Goal: Task Accomplishment & Management: Manage account settings

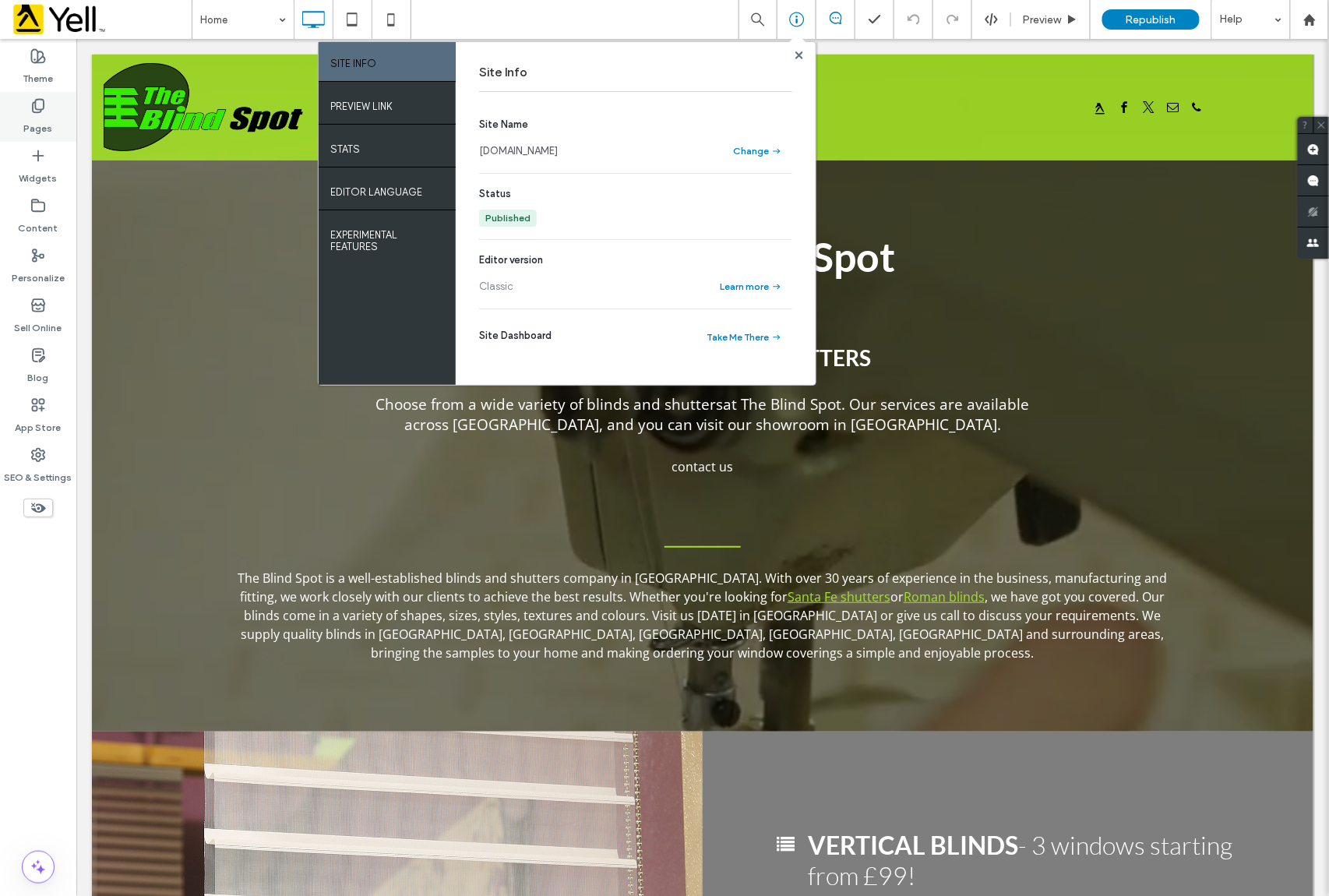
click at [47, 123] on label "Pages" at bounding box center [38, 125] width 28 height 22
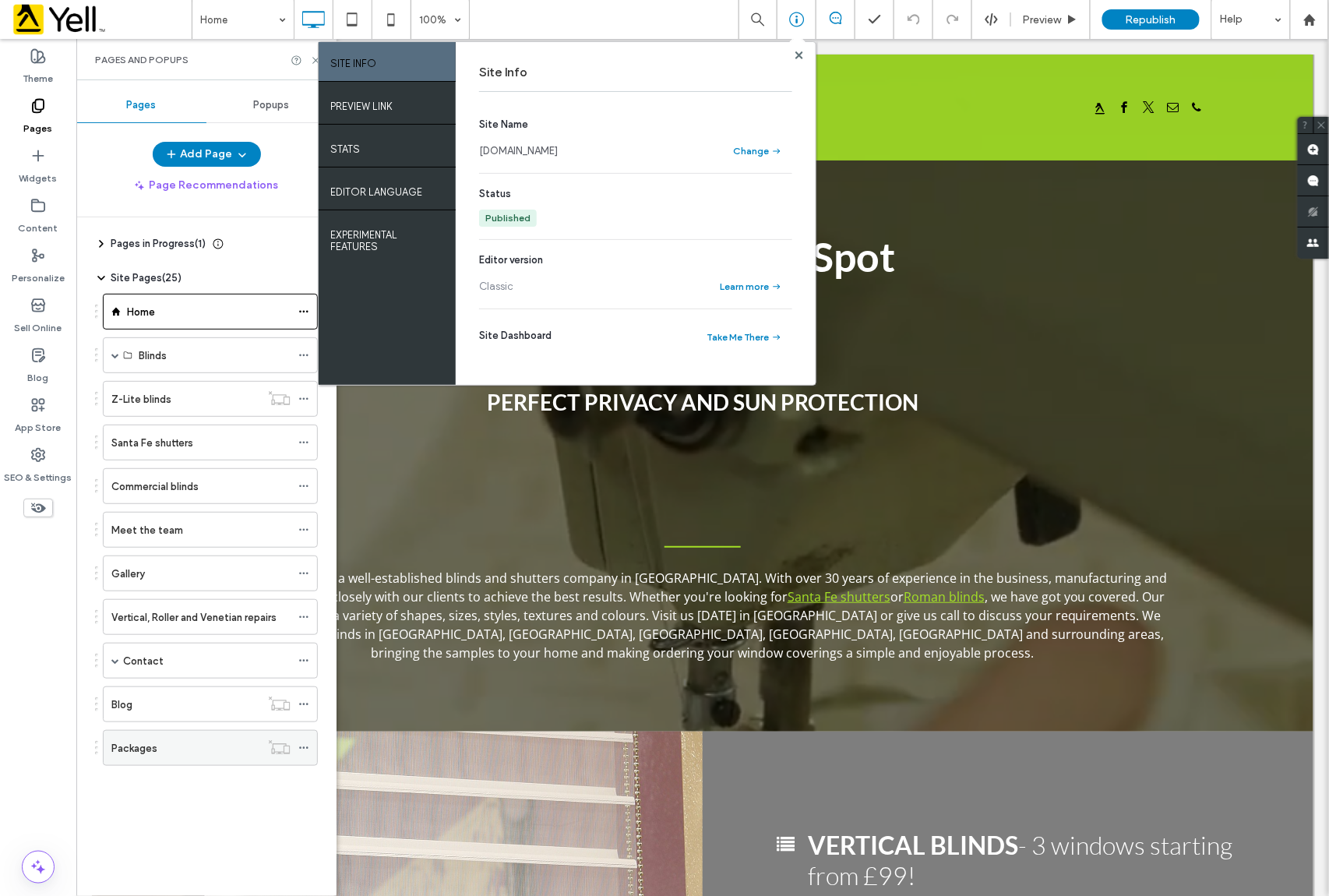
click at [183, 751] on div "Packages" at bounding box center [185, 748] width 149 height 17
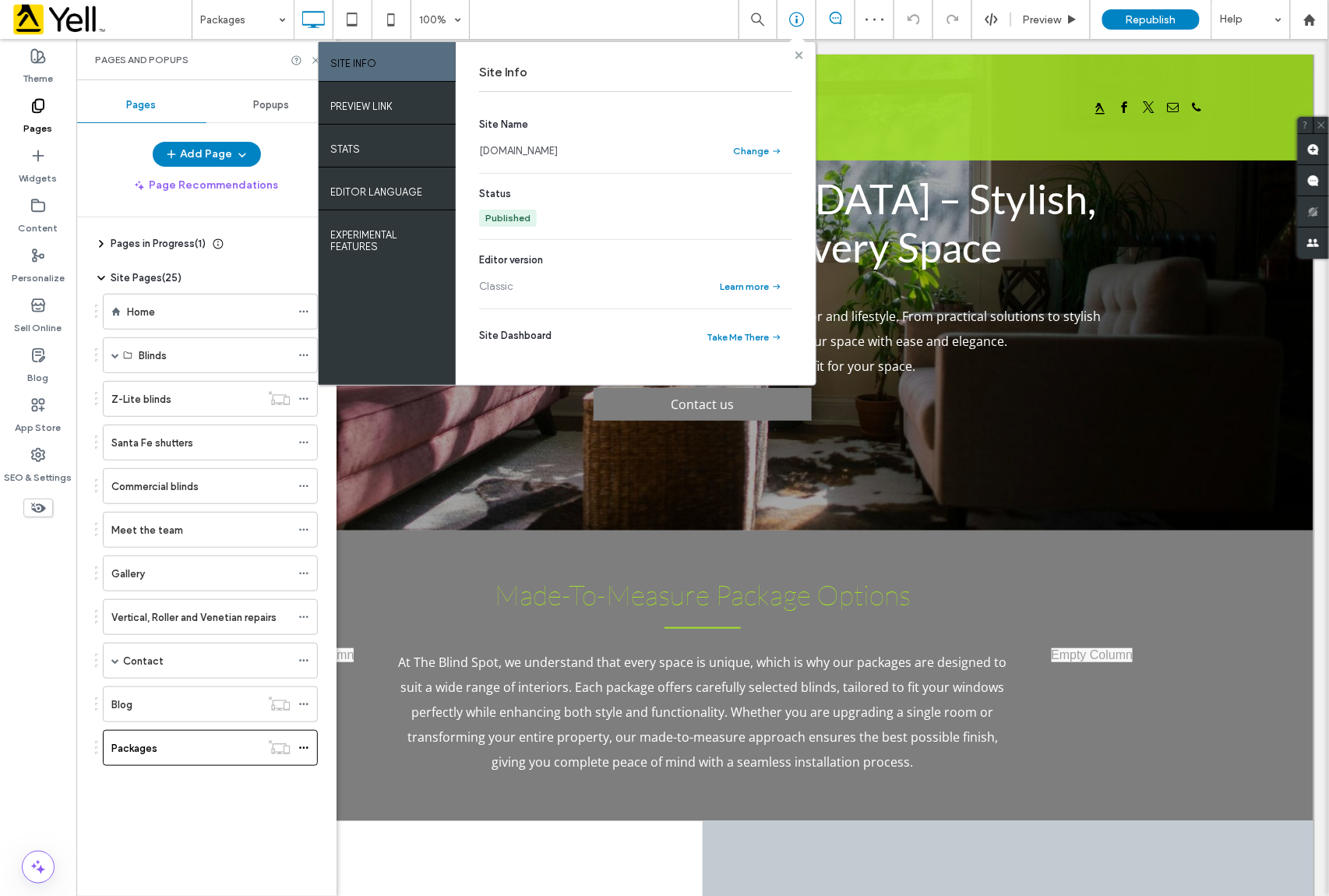
click at [798, 54] on use at bounding box center [798, 54] width 7 height 7
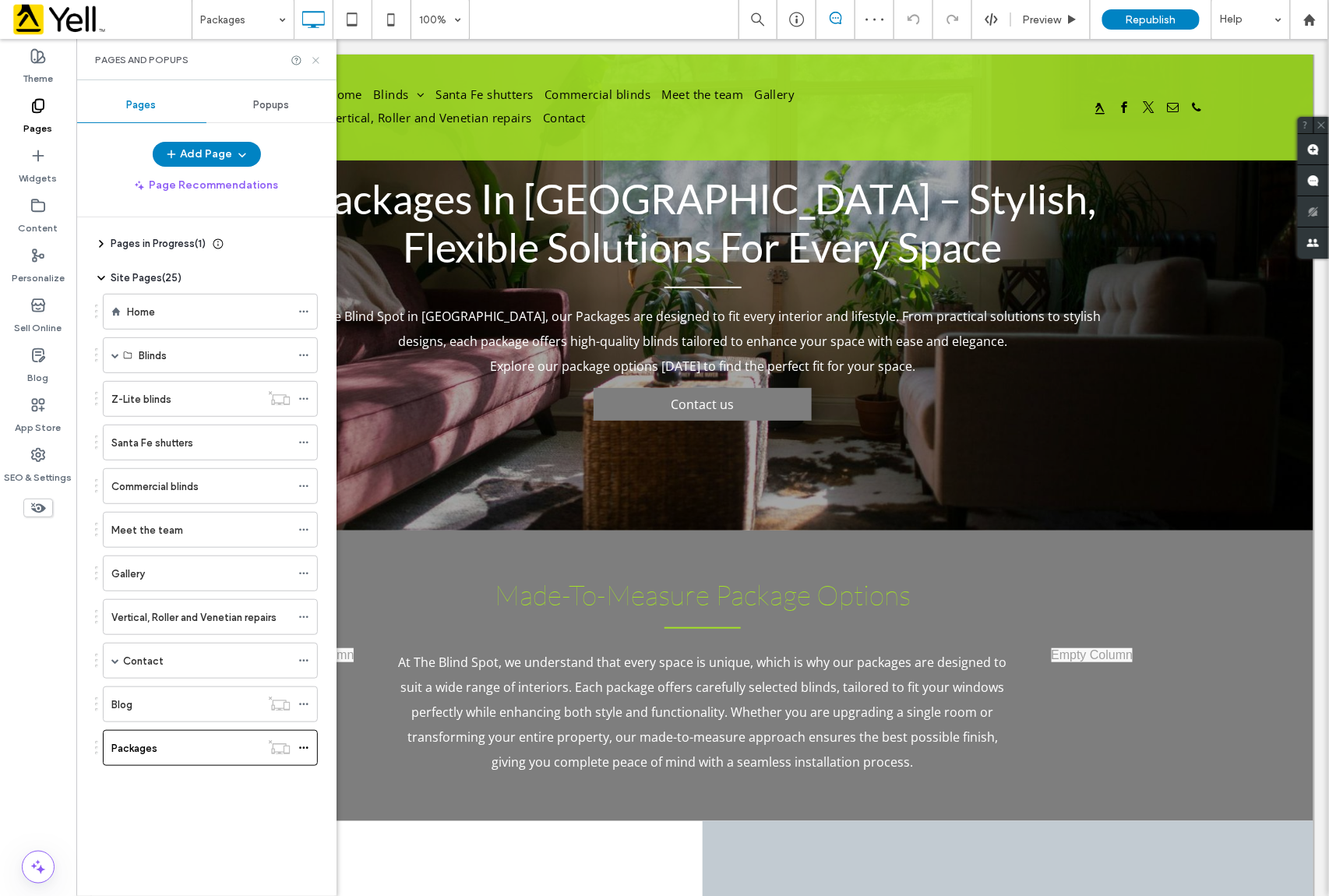
click at [310, 57] on icon at bounding box center [316, 60] width 12 height 12
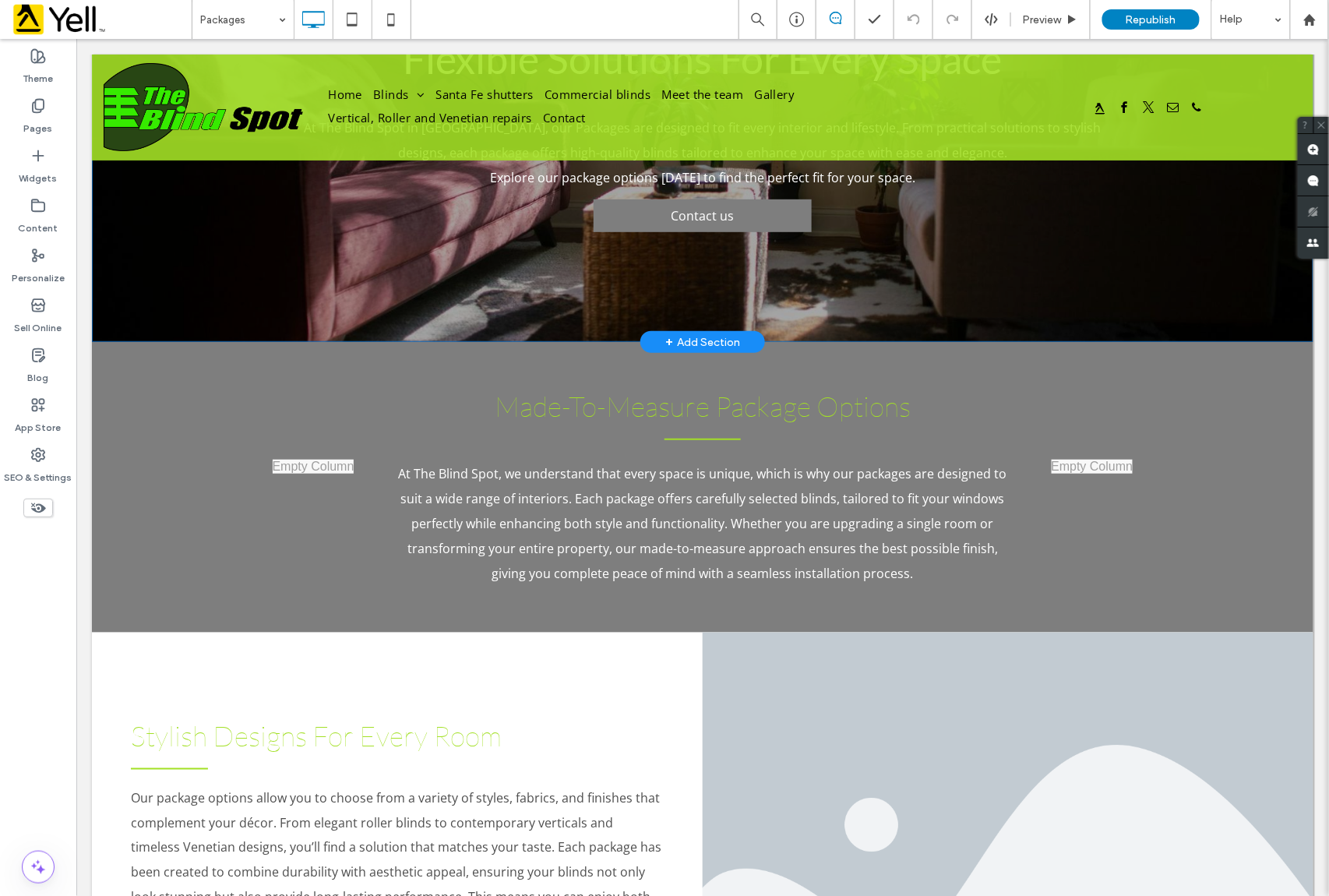
scroll to position [104, 0]
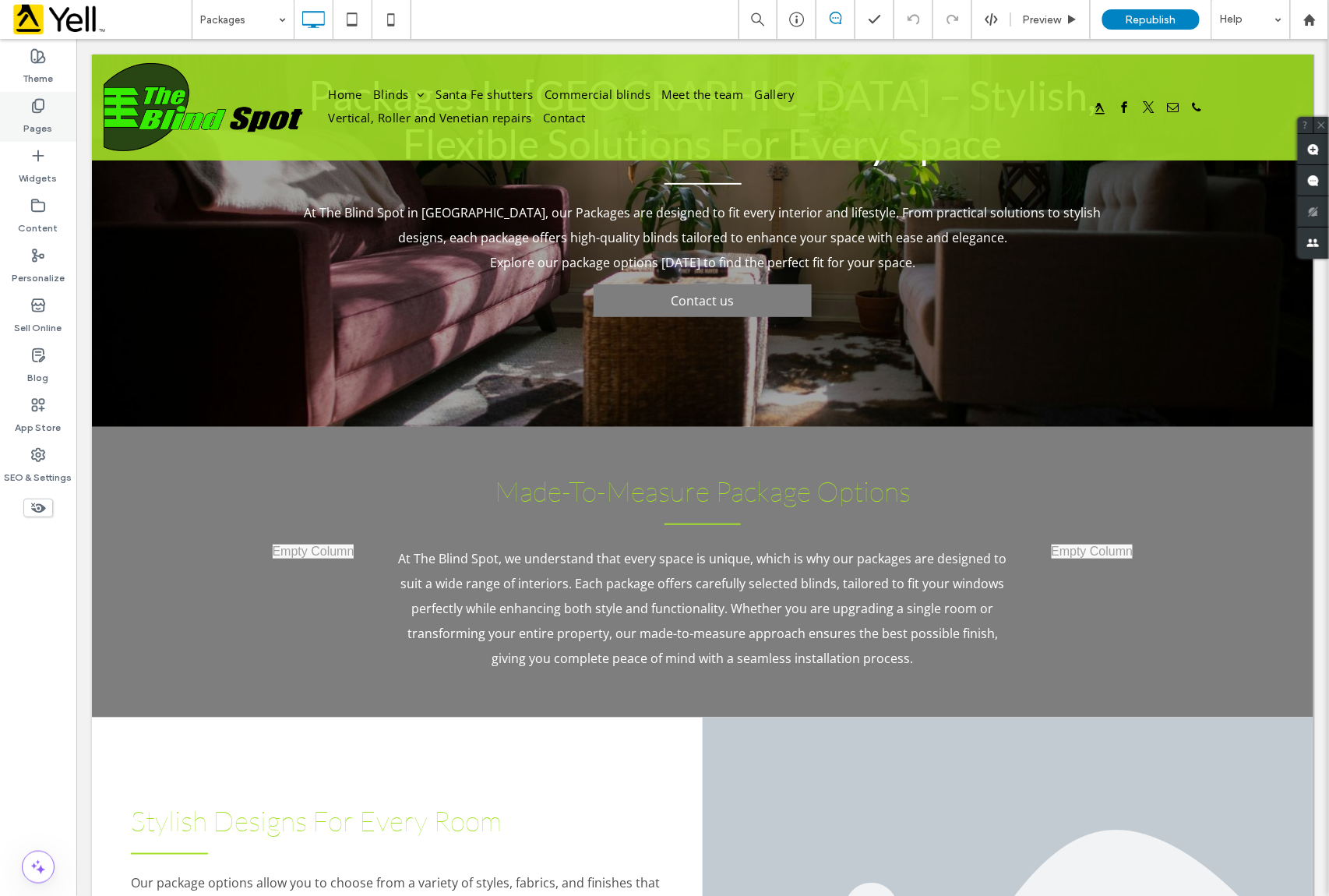
click at [44, 109] on icon at bounding box center [38, 105] width 16 height 16
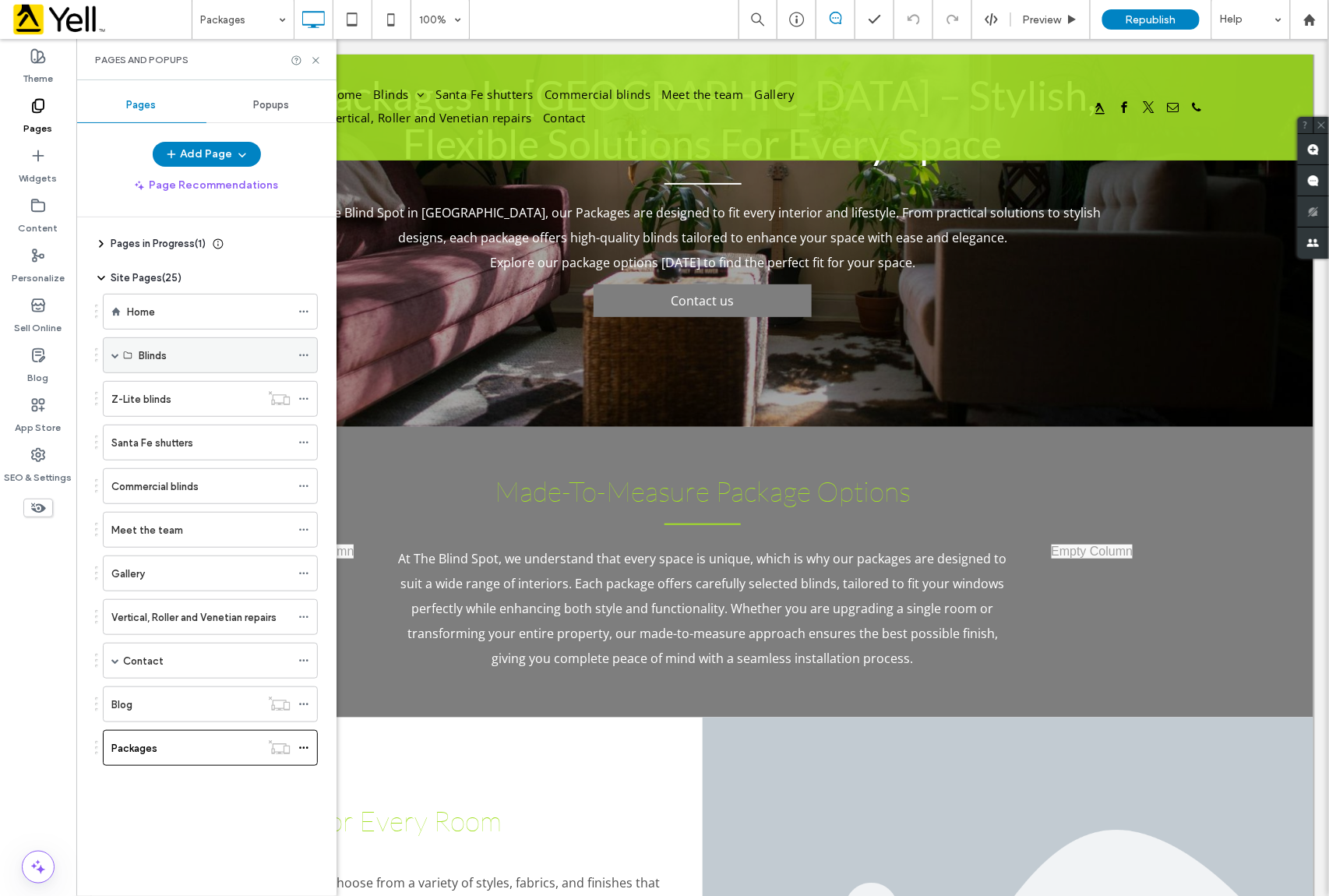
click at [110, 354] on div "Blinds" at bounding box center [210, 355] width 215 height 36
click at [111, 354] on span at bounding box center [115, 355] width 7 height 7
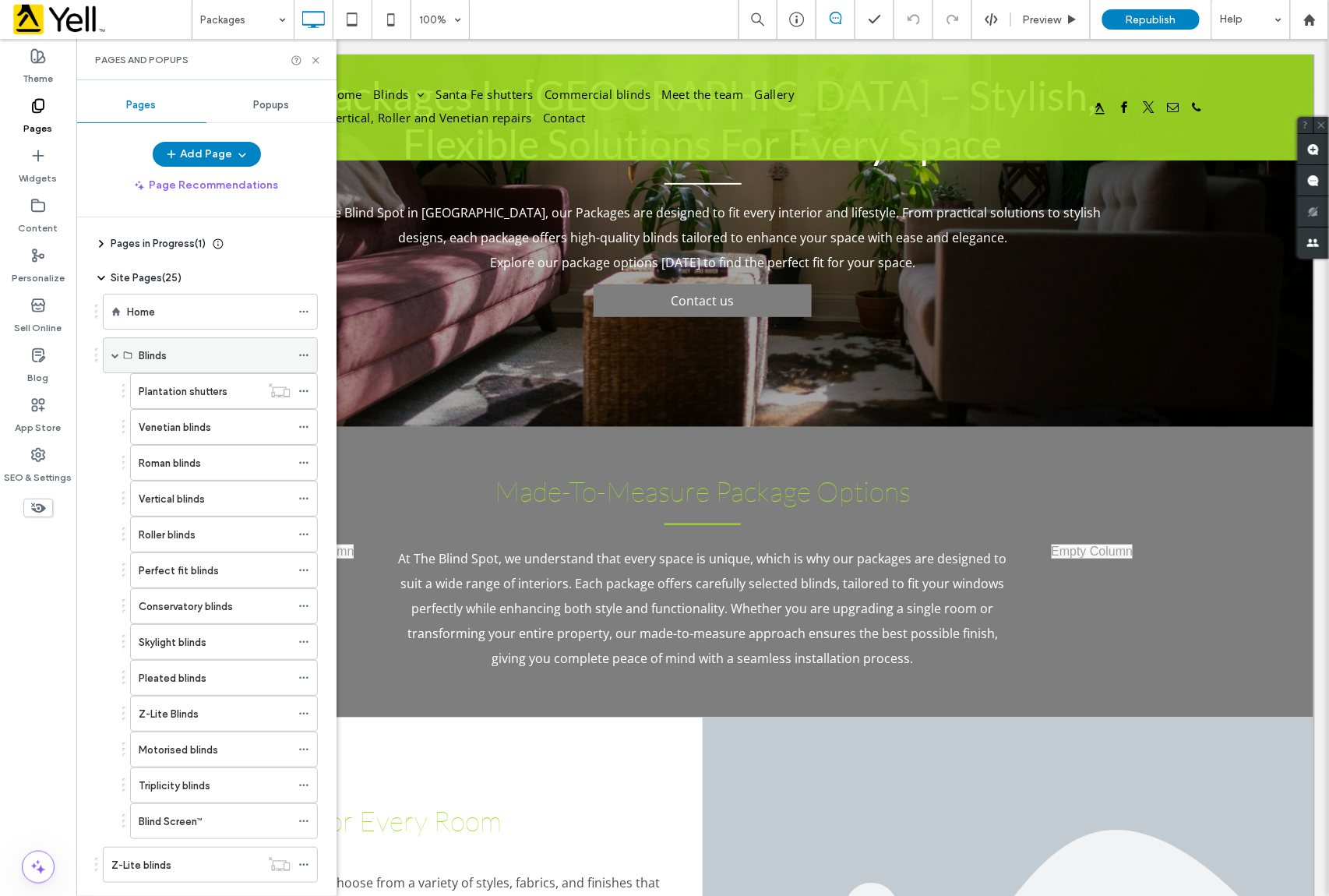
click at [111, 354] on span at bounding box center [115, 355] width 7 height 7
